Goal: Find specific page/section: Find specific page/section

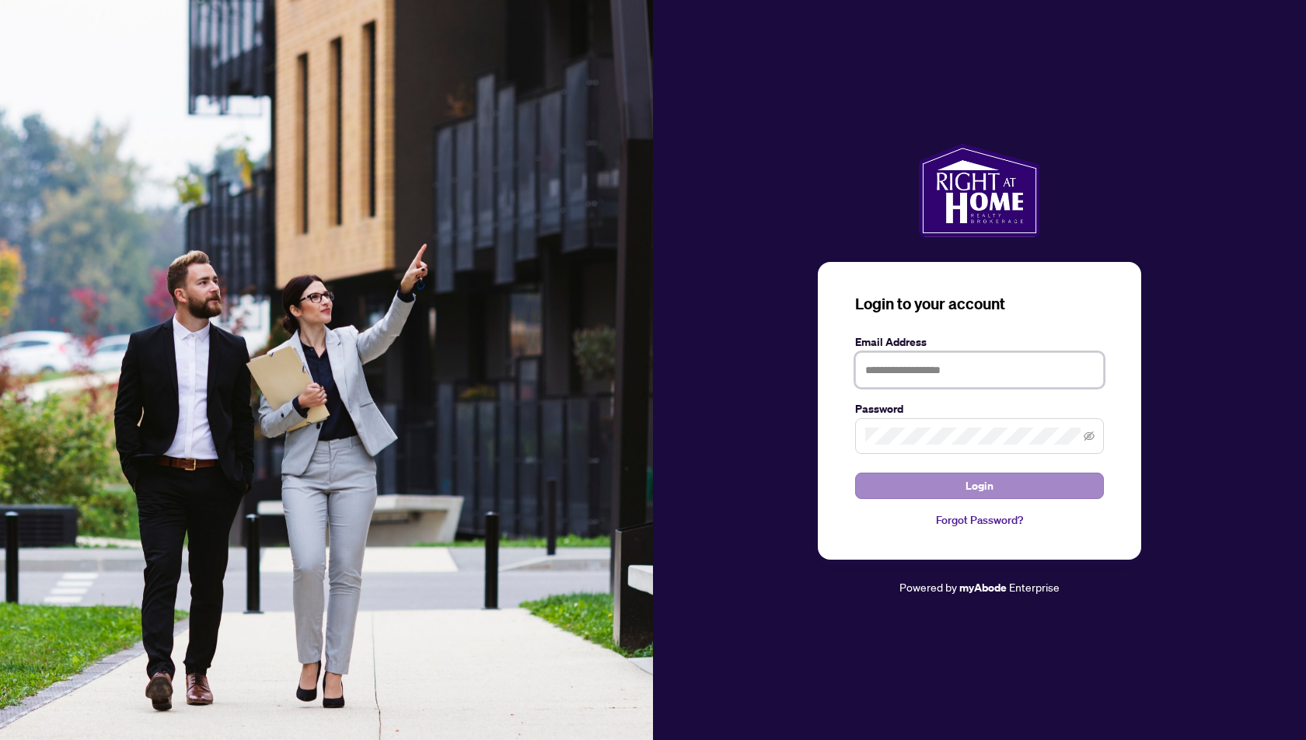
type input "**********"
click at [982, 489] on span "Login" at bounding box center [980, 486] width 28 height 25
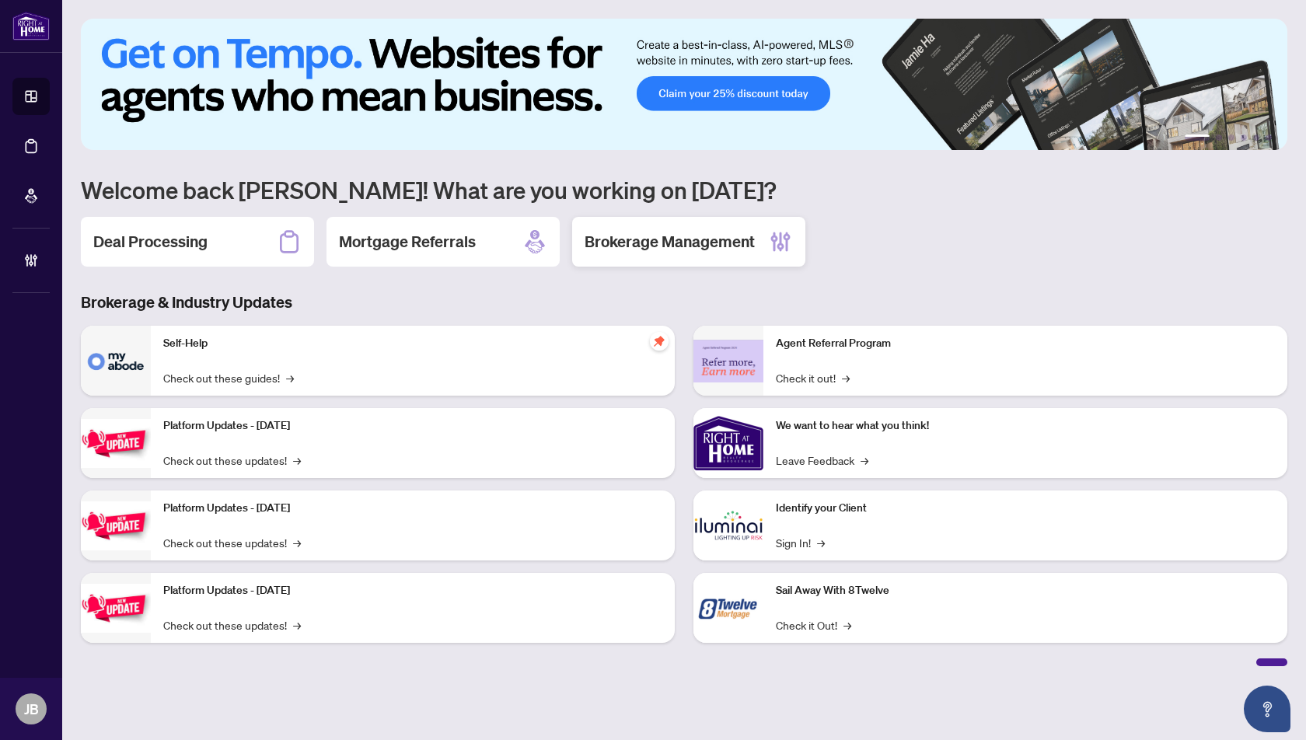
click at [663, 246] on h2 "Brokerage Management" at bounding box center [670, 242] width 170 height 22
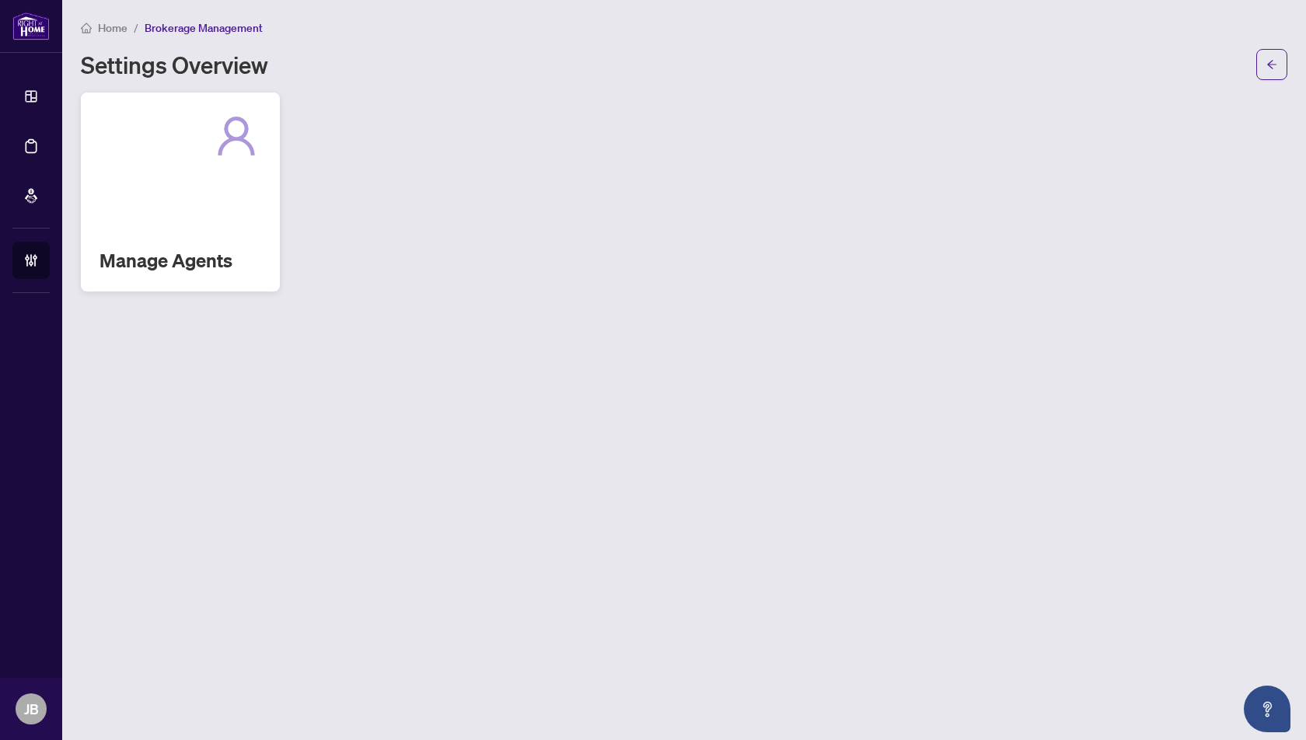
click at [227, 193] on div "Manage Agents" at bounding box center [180, 192] width 199 height 199
